Goal: Information Seeking & Learning: Check status

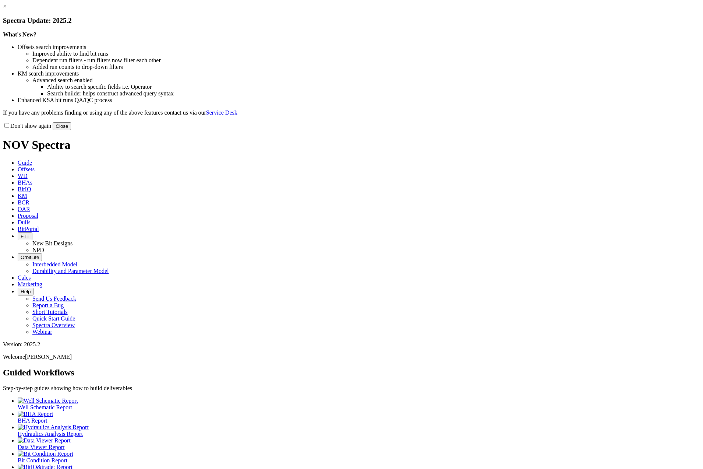
click at [6, 9] on link "×" at bounding box center [4, 6] width 3 height 6
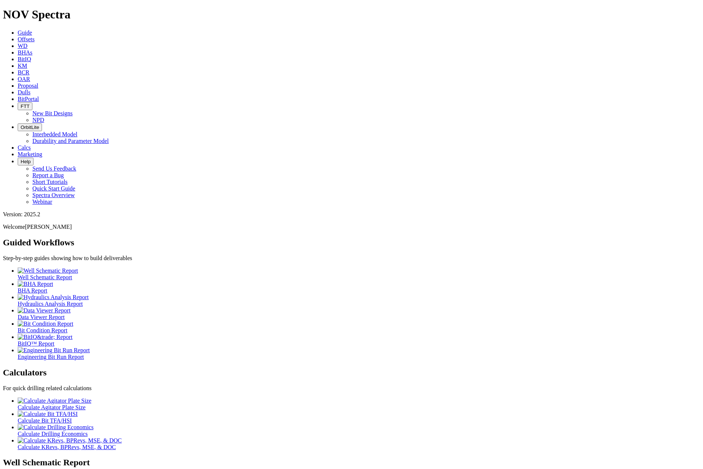
click at [31, 56] on span "BitIQ" at bounding box center [24, 59] width 13 height 6
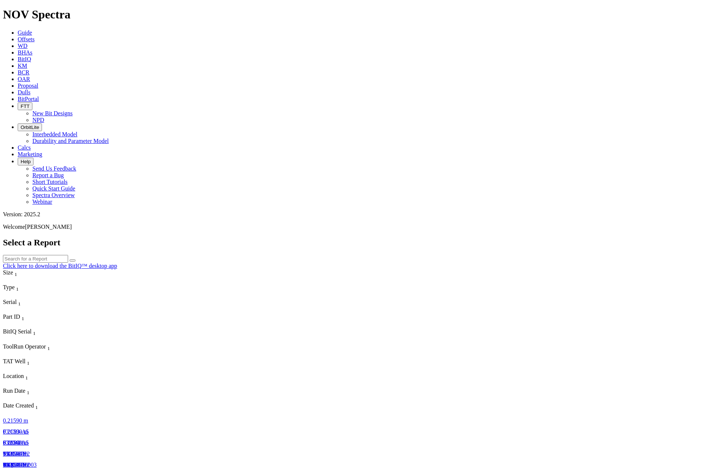
click at [27, 450] on link "19212879" at bounding box center [15, 453] width 24 height 6
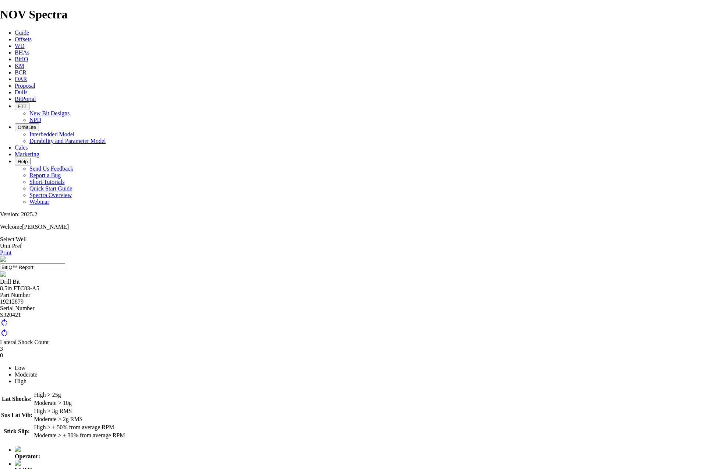
drag, startPoint x: 688, startPoint y: 54, endPoint x: 49, endPoint y: 423, distance: 738.1
click at [11, 249] on link "Print" at bounding box center [5, 252] width 11 height 6
drag, startPoint x: 560, startPoint y: 92, endPoint x: 507, endPoint y: 66, distance: 59.9
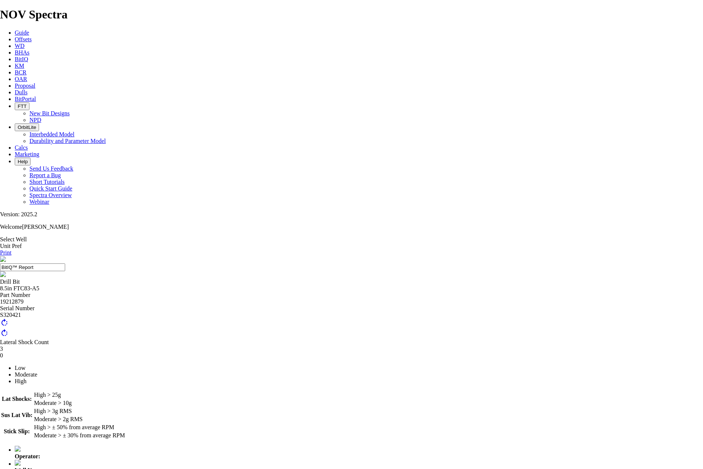
click at [15, 56] on icon at bounding box center [15, 59] width 0 height 6
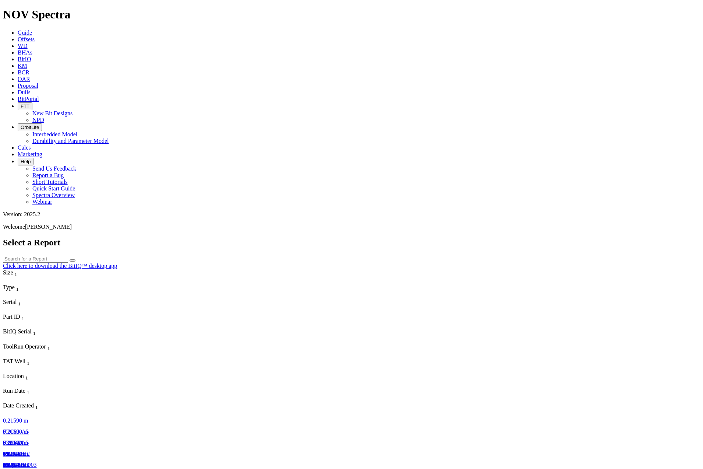
click at [29, 439] on span "FTC83-A5" at bounding box center [16, 442] width 26 height 6
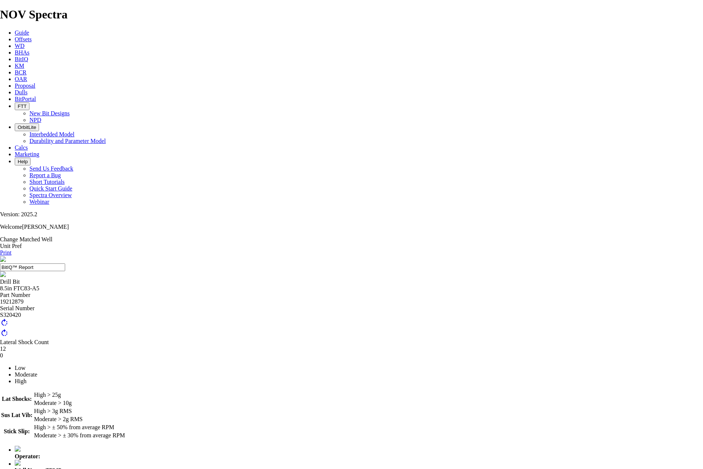
click at [28, 56] on link "BitIQ" at bounding box center [21, 59] width 13 height 6
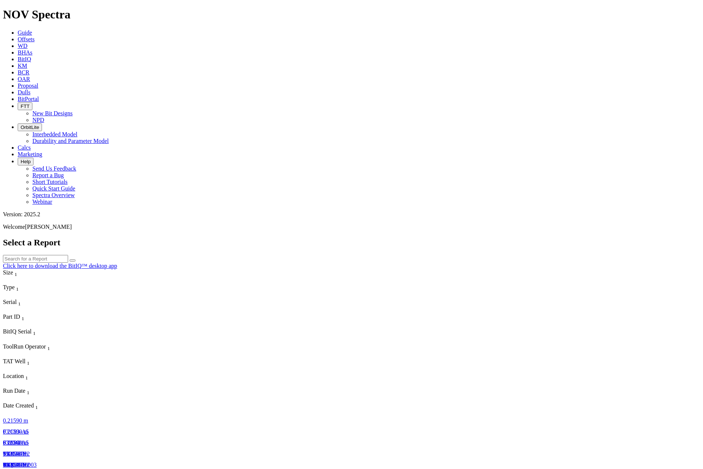
click at [30, 450] on link "TKC76-H2" at bounding box center [16, 453] width 27 height 6
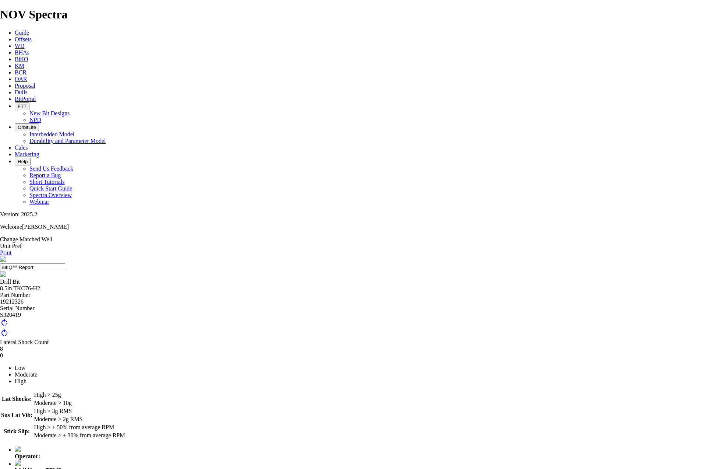
click at [28, 56] on link "BitIQ" at bounding box center [21, 59] width 13 height 6
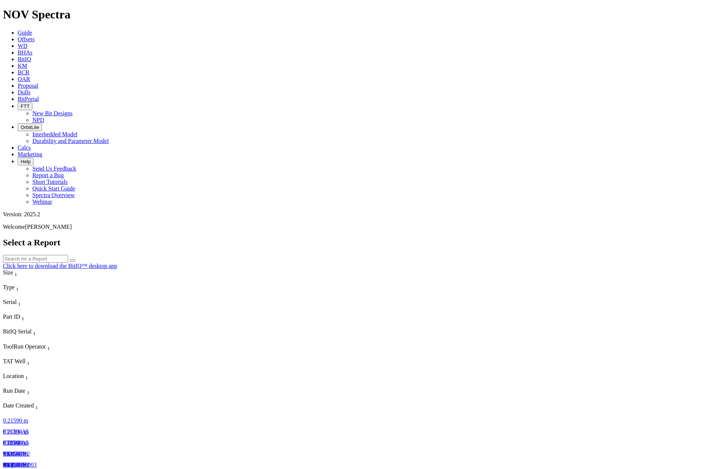
drag, startPoint x: 92, startPoint y: 60, endPoint x: 47, endPoint y: 64, distance: 45.4
click at [28, 417] on link "0.21590 m" at bounding box center [15, 420] width 25 height 6
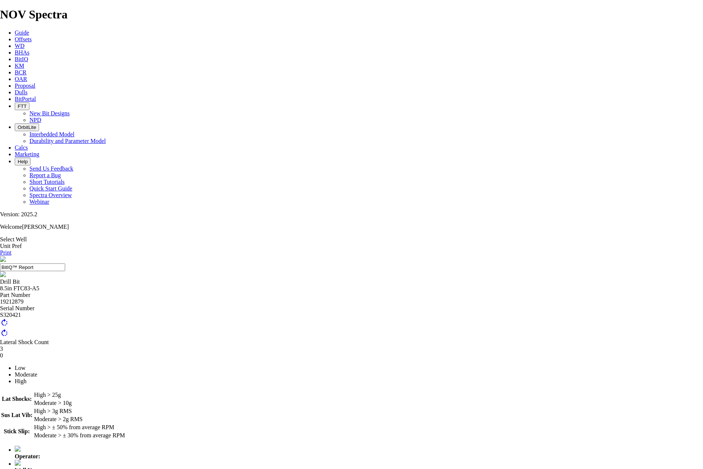
click at [27, 236] on link "Select Well" at bounding box center [13, 239] width 27 height 6
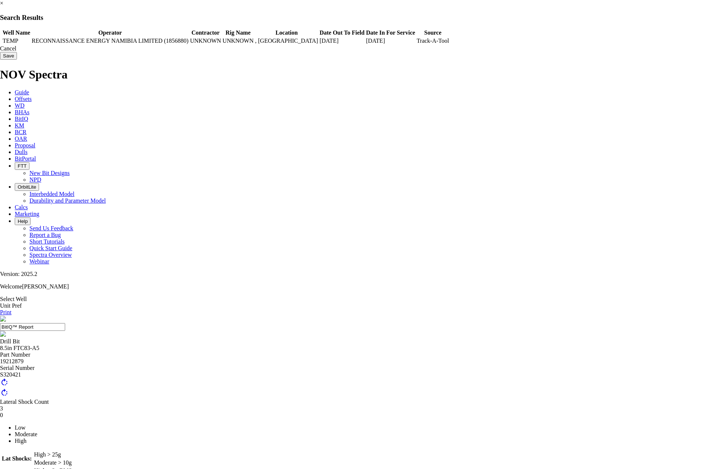
click at [31, 40] on td "TEMP" at bounding box center [16, 40] width 28 height 7
click at [189, 41] on td "RECONNAISSANCE ENERGY NAMIBIA LIMITED (1856880)" at bounding box center [110, 40] width 158 height 7
click at [557, 52] on div "Cancel" at bounding box center [351, 48] width 703 height 7
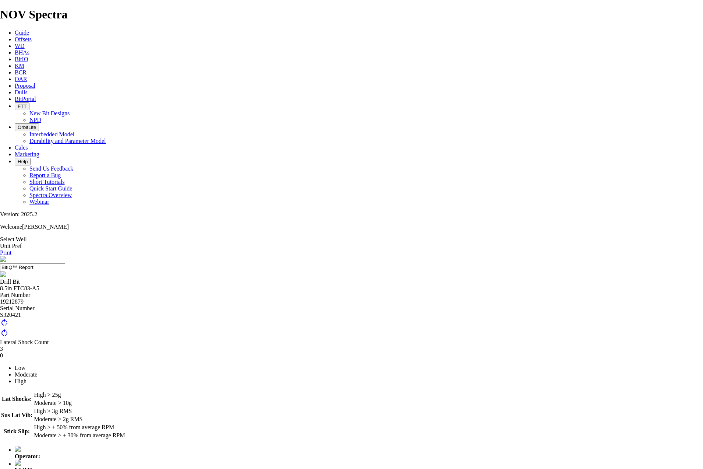
click at [15, 56] on icon at bounding box center [15, 59] width 0 height 6
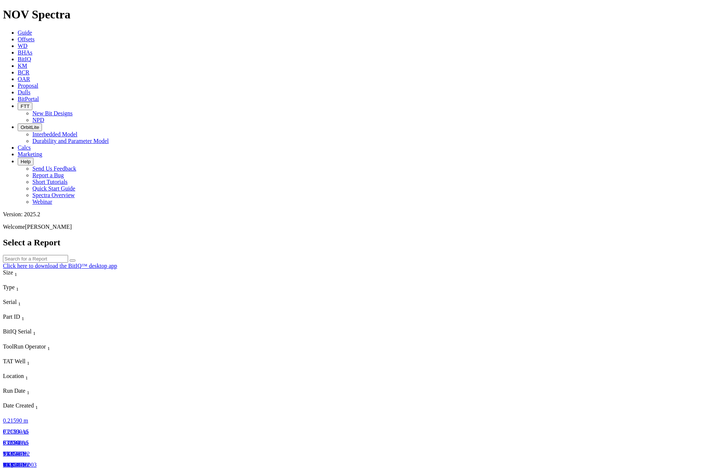
click at [117, 263] on link "Click here to download the BitIQ™ desktop app" at bounding box center [60, 266] width 114 height 6
click at [3, 468] on link at bounding box center [3, 472] width 0 height 0
click at [36, 468] on link "BIQ24350119" at bounding box center [20, 475] width 34 height 6
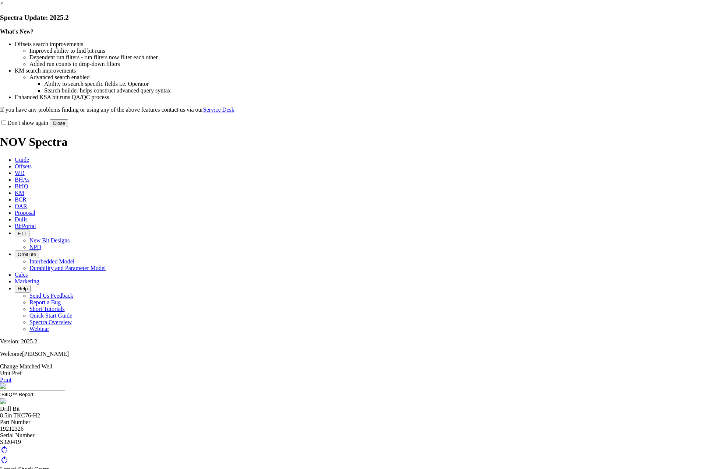
click at [503, 22] on h3 "Spectra Update: 2025.2" at bounding box center [351, 18] width 703 height 8
click at [3, 6] on link "×" at bounding box center [1, 3] width 3 height 6
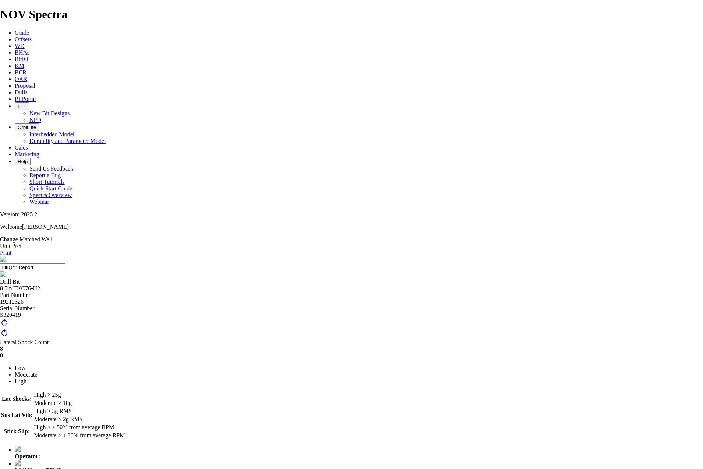
drag, startPoint x: 424, startPoint y: 135, endPoint x: 689, endPoint y: 51, distance: 277.7
click at [11, 249] on link "Print" at bounding box center [5, 252] width 11 height 6
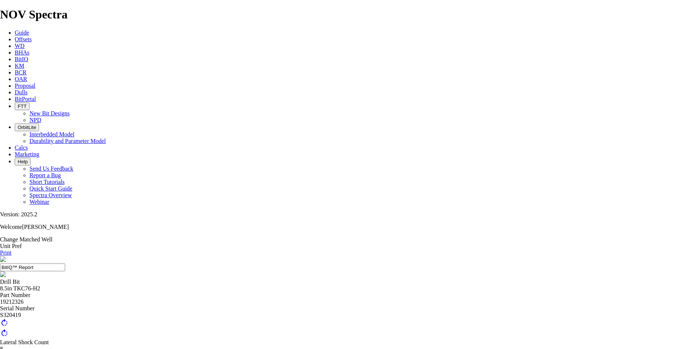
scroll to position [0, 0]
